Goal: Unclear

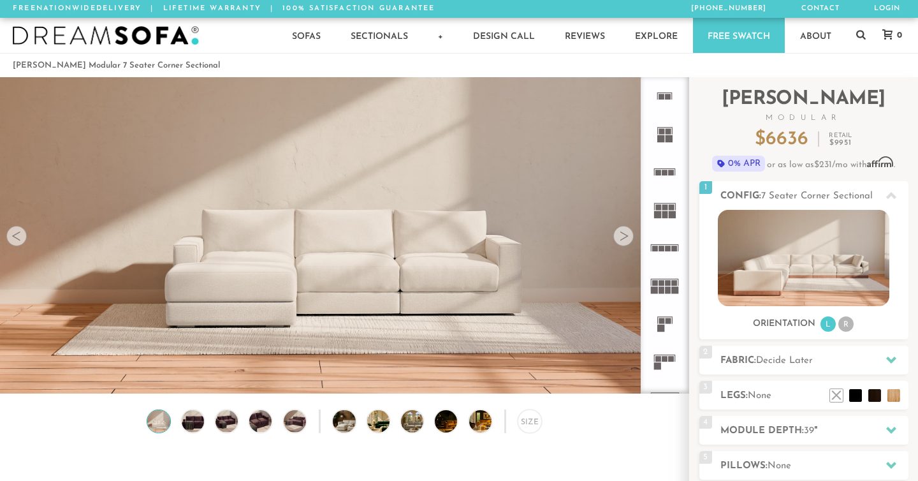
click at [623, 237] on div at bounding box center [623, 236] width 20 height 20
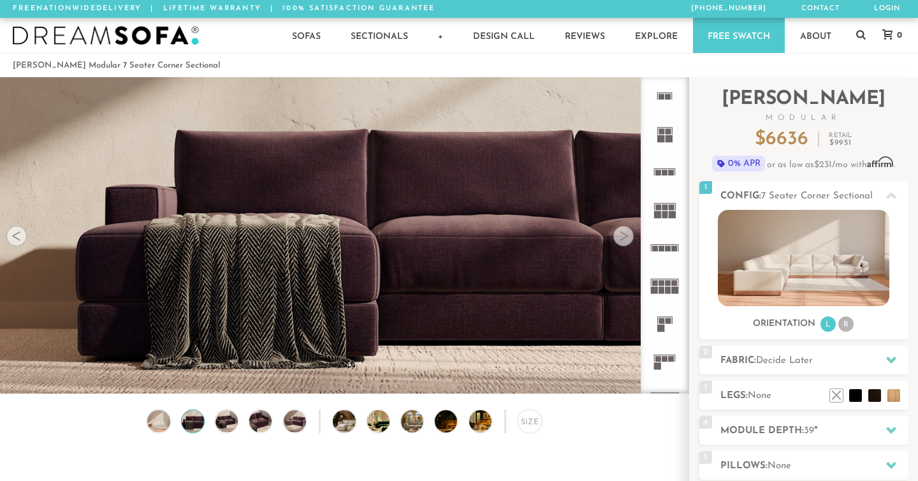
click at [623, 237] on div at bounding box center [623, 236] width 20 height 20
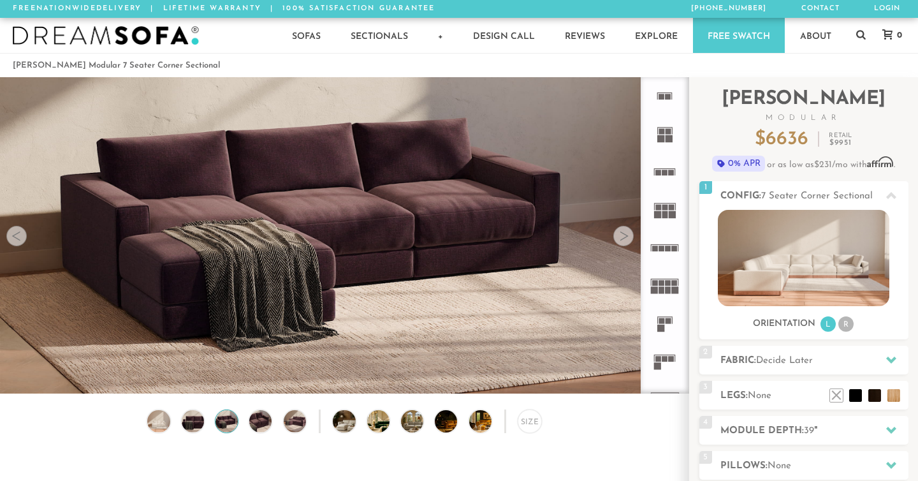
click at [623, 237] on div at bounding box center [623, 236] width 20 height 20
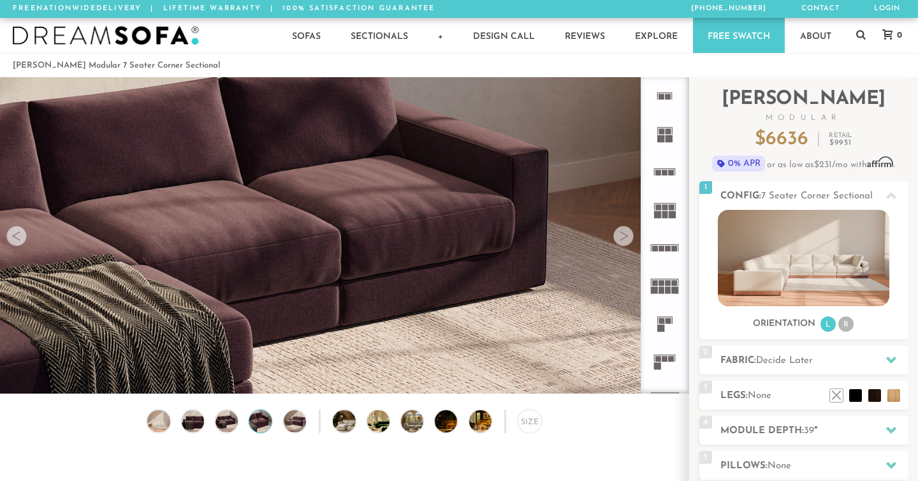
click at [623, 238] on div at bounding box center [623, 236] width 20 height 20
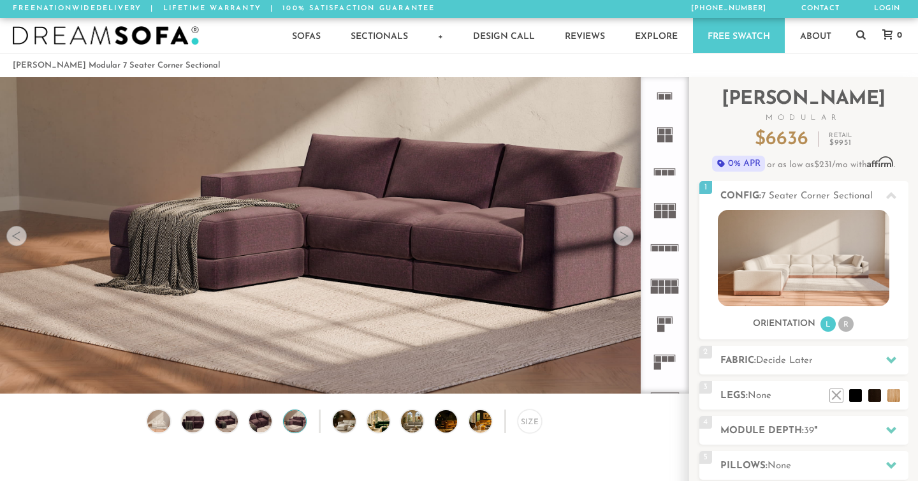
click at [623, 238] on div at bounding box center [623, 236] width 20 height 20
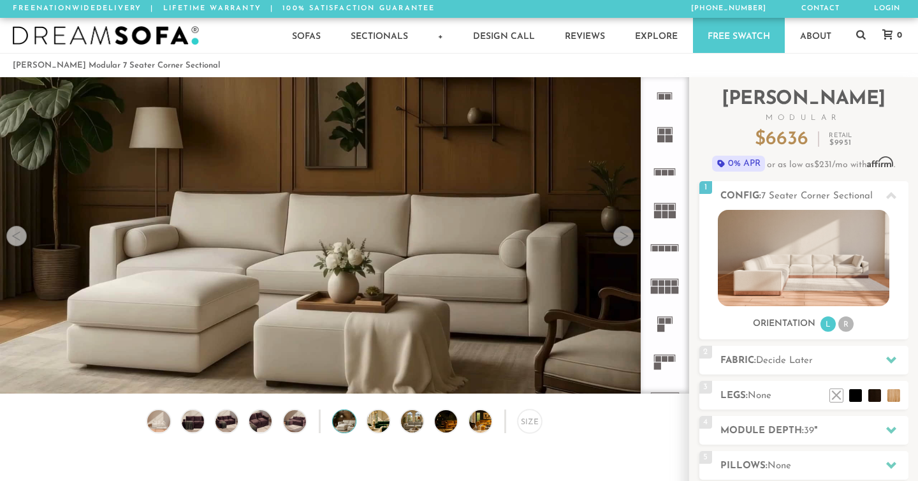
click at [623, 238] on div at bounding box center [623, 236] width 20 height 20
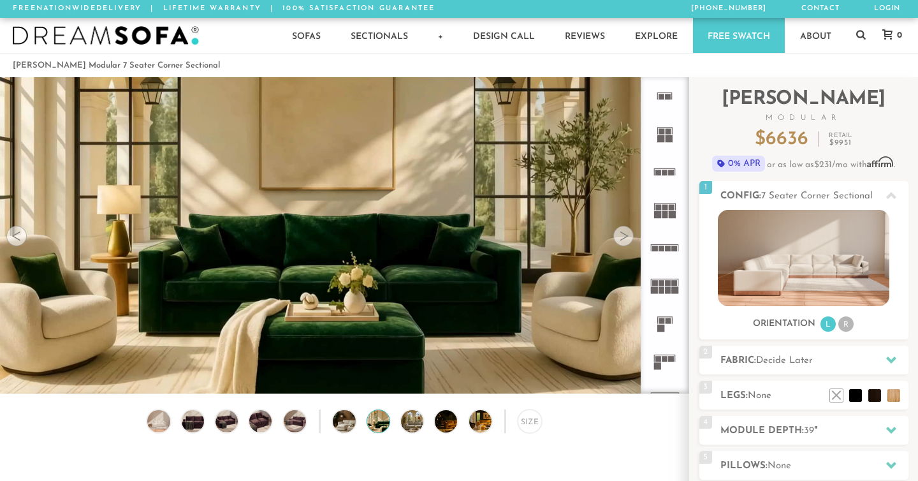
click at [623, 238] on div at bounding box center [623, 236] width 20 height 20
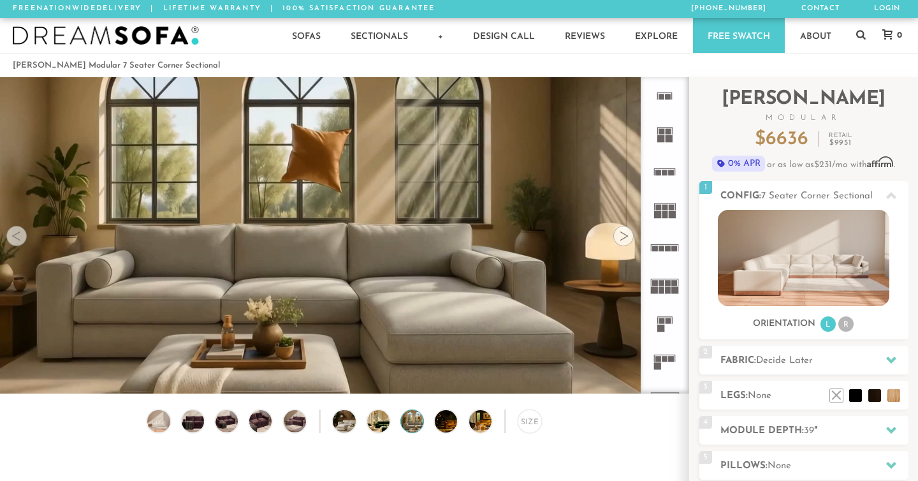
click at [623, 238] on div at bounding box center [623, 236] width 20 height 20
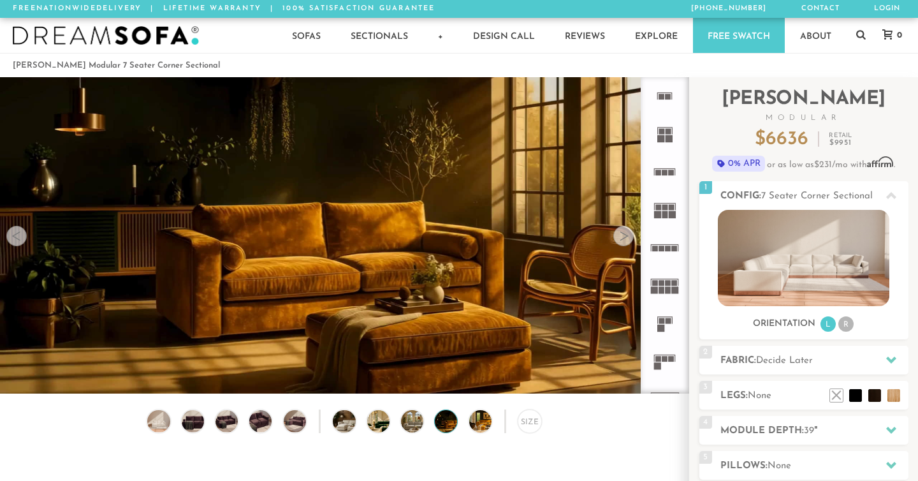
click at [623, 238] on div at bounding box center [623, 236] width 20 height 20
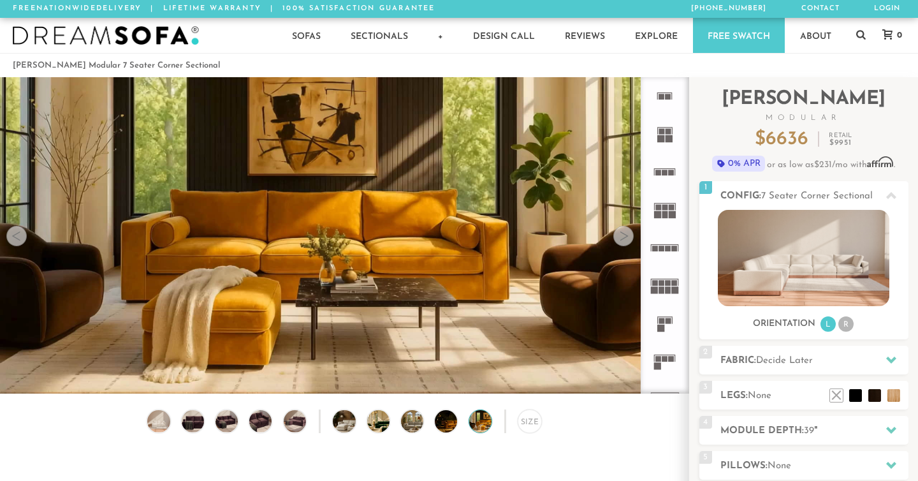
click at [623, 238] on div at bounding box center [623, 236] width 20 height 20
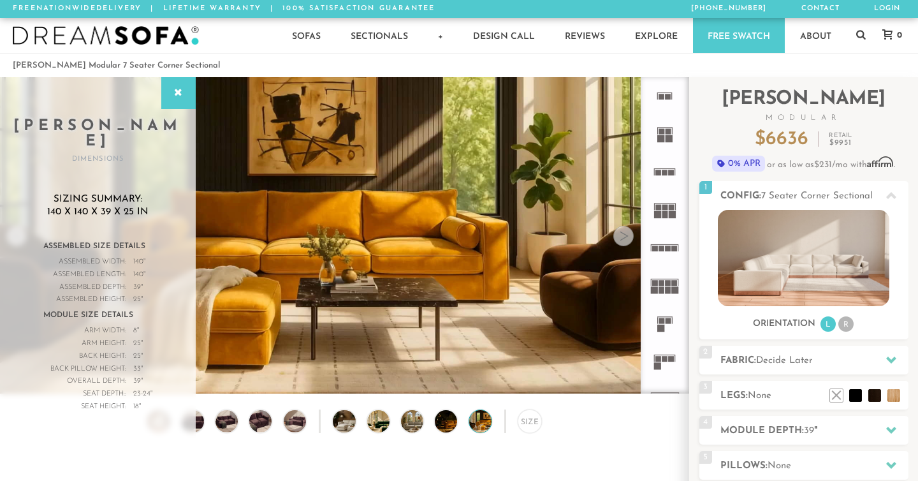
click at [623, 238] on div at bounding box center [623, 236] width 20 height 20
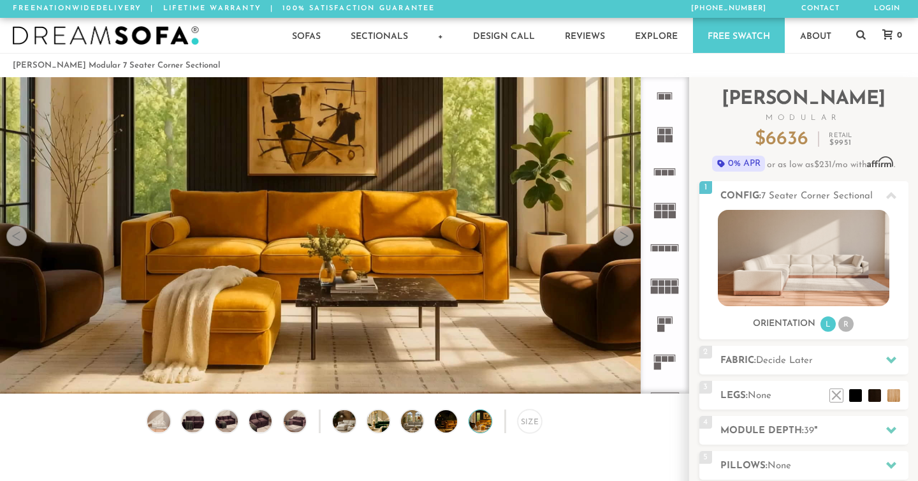
click at [626, 232] on div at bounding box center [623, 236] width 20 height 20
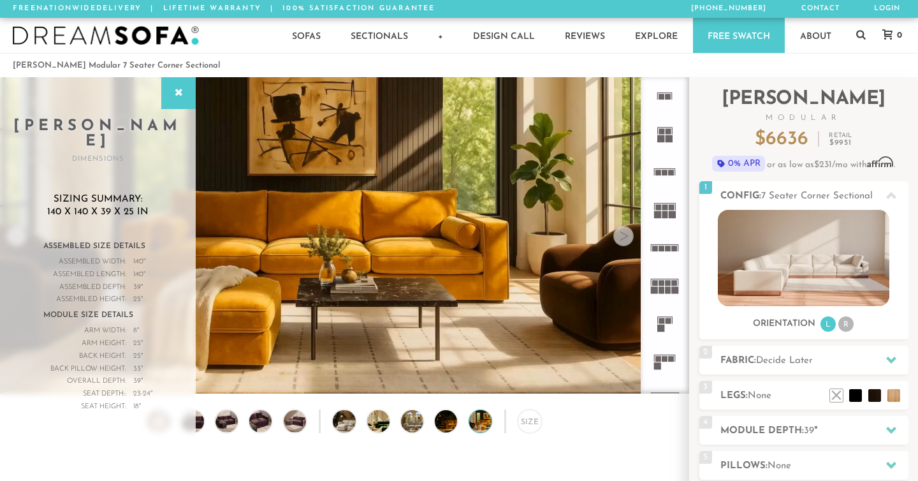
click at [626, 232] on div at bounding box center [623, 236] width 20 height 20
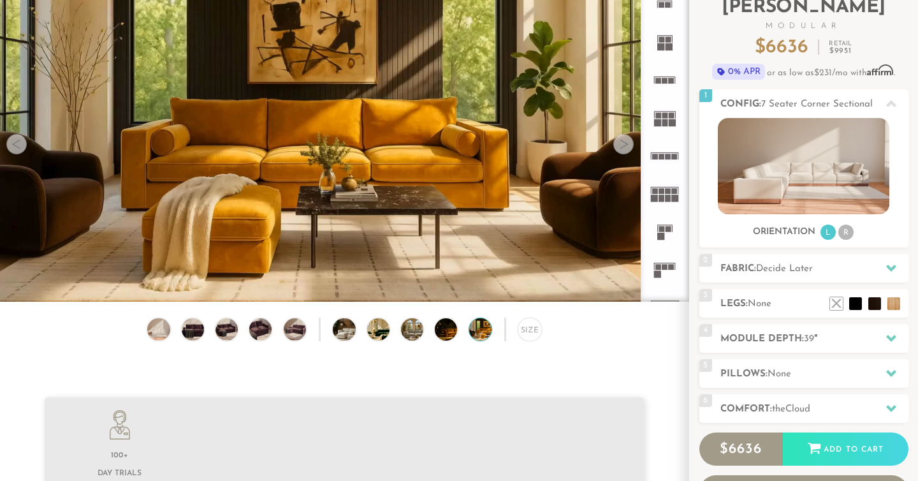
scroll to position [87, 0]
